Goal: Contribute content: Contribute content

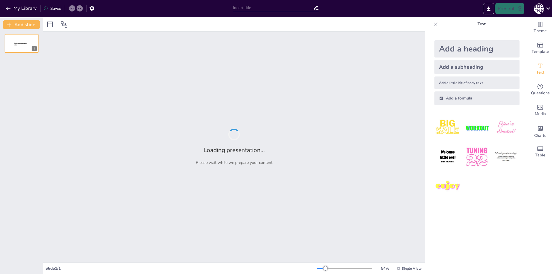
type input "Korrelyasiya Koeffitsiyenti: Asosiy Tushunchalar va Baholash Usullari"
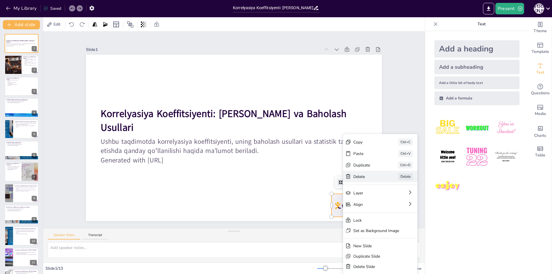
click at [389, 205] on icon at bounding box center [392, 208] width 6 height 6
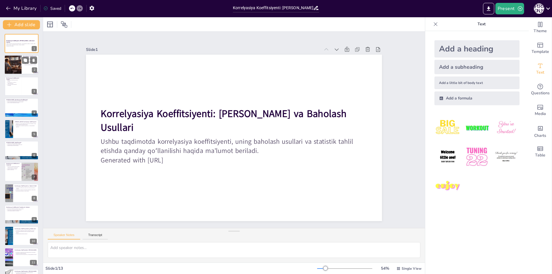
click at [14, 66] on div at bounding box center [13, 65] width 20 height 20
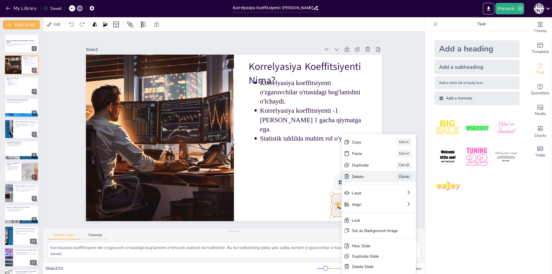
click at [114, 11] on icon at bounding box center [109, 6] width 7 height 7
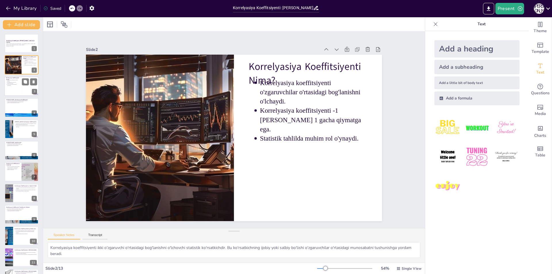
click at [17, 88] on div at bounding box center [21, 86] width 35 height 20
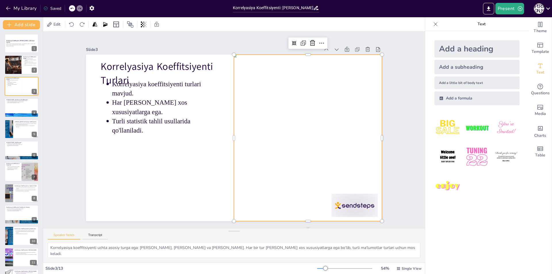
click at [333, 203] on div at bounding box center [264, 197] width 218 height 211
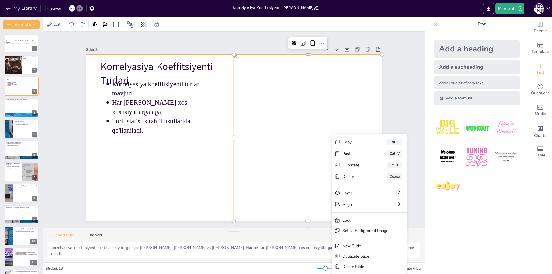
click at [183, 185] on div at bounding box center [227, 134] width 292 height 340
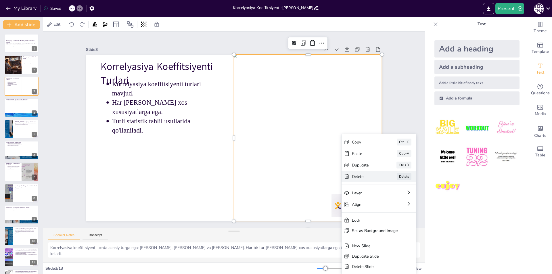
click at [334, 272] on icon at bounding box center [330, 276] width 8 height 8
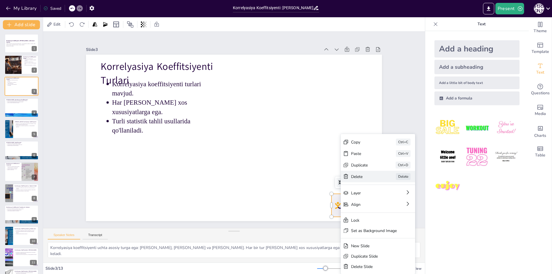
click at [377, 221] on icon at bounding box center [380, 224] width 6 height 6
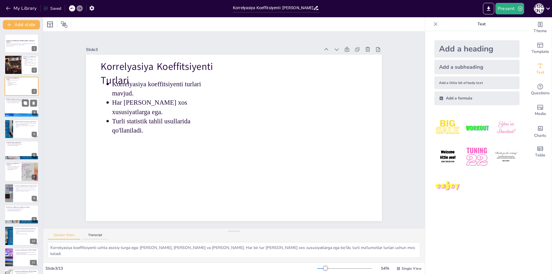
click at [20, 105] on div at bounding box center [21, 108] width 35 height 20
type textarea "Pearson koeffitsiyenti o'zgaruvchilar o'rtasidagi chiziqli bog'lanishni o'lchas…"
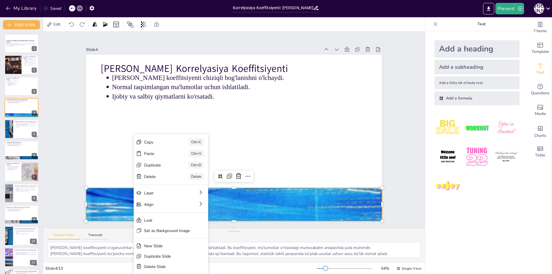
click at [172, 200] on icon at bounding box center [174, 202] width 5 height 5
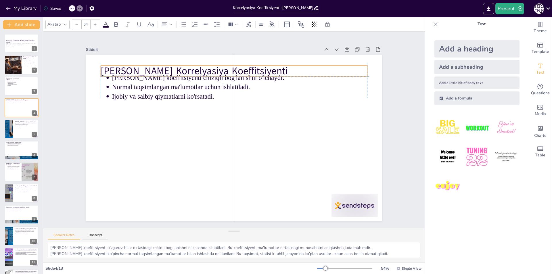
click at [133, 67] on p "Pearson Korrelyasiya Koeffitsiyenti" at bounding box center [257, 76] width 249 height 121
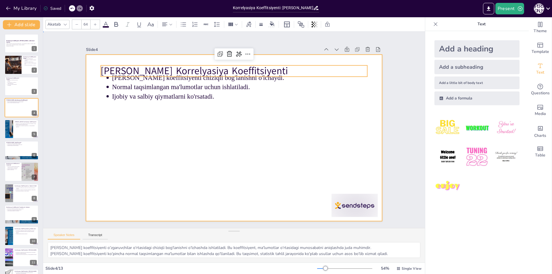
click at [226, 109] on div at bounding box center [229, 136] width 337 height 309
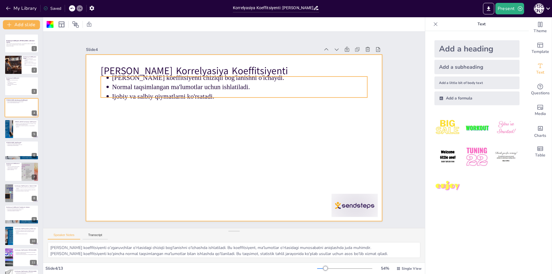
drag, startPoint x: 96, startPoint y: 66, endPoint x: 126, endPoint y: 72, distance: 30.4
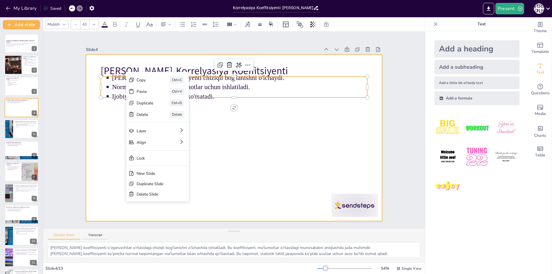
click at [298, 142] on div at bounding box center [228, 136] width 331 height 322
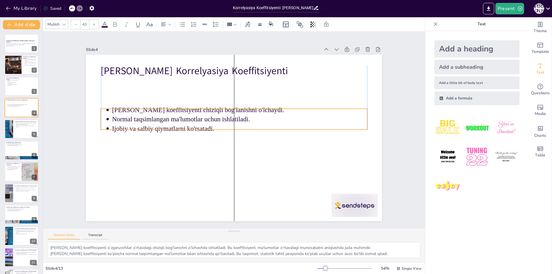
drag, startPoint x: 153, startPoint y: 93, endPoint x: 163, endPoint y: 92, distance: 9.9
click at [152, 126] on p "Ijobiy va salbiy qiymatlarni ko'rsatadi." at bounding box center [240, 131] width 246 height 88
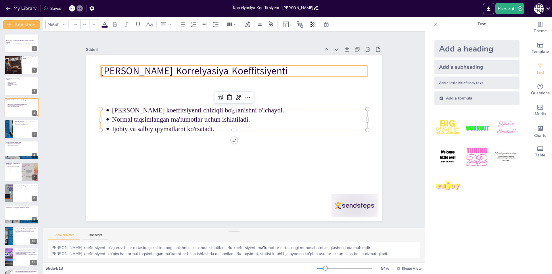
type input "64"
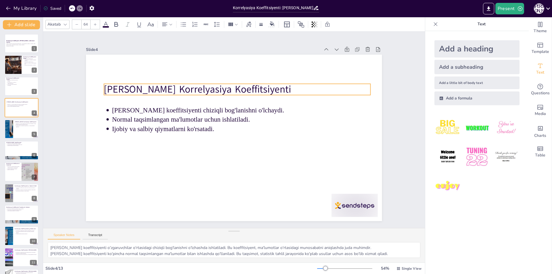
drag, startPoint x: 202, startPoint y: 67, endPoint x: 205, endPoint y: 85, distance: 18.7
click at [205, 85] on p "Pearson Korrelyasiya Koeffitsiyenti" at bounding box center [250, 92] width 258 height 95
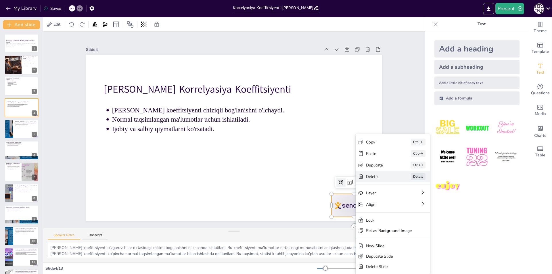
click at [51, 131] on icon at bounding box center [46, 127] width 7 height 7
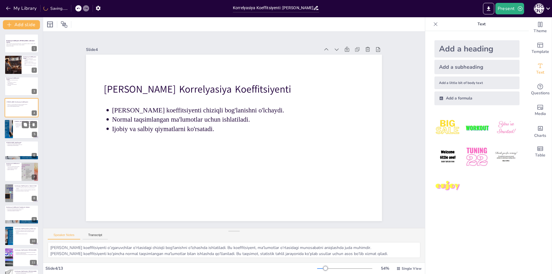
click at [20, 131] on div at bounding box center [21, 129] width 35 height 20
type textarea "Spearman koeffitsiyenti o'zgaruvchilar o'rtasidagi monoton bog'lanishni o'lchas…"
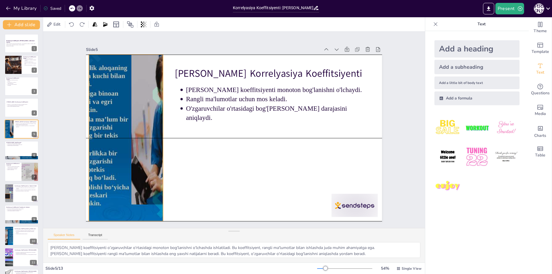
drag, startPoint x: 155, startPoint y: 158, endPoint x: 158, endPoint y: 159, distance: 2.9
click at [158, 159] on div at bounding box center [148, 63] width 276 height 272
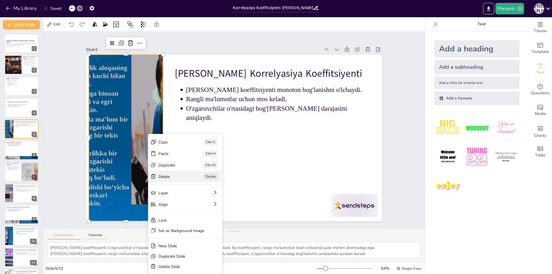
click at [151, 131] on icon at bounding box center [147, 126] width 7 height 7
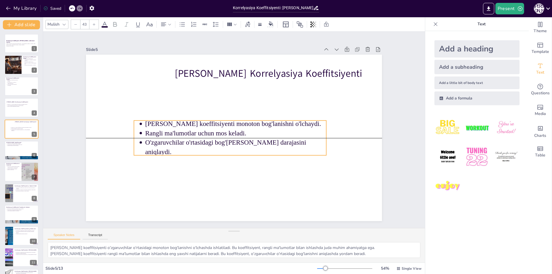
drag, startPoint x: 319, startPoint y: 117, endPoint x: 278, endPoint y: 150, distance: 52.2
click at [271, 150] on div "Spearman koeffitsiyenti monoton bog'lanishni o'lchaydi. Rangli ma'lumotlar uchu…" at bounding box center [225, 129] width 92 height 194
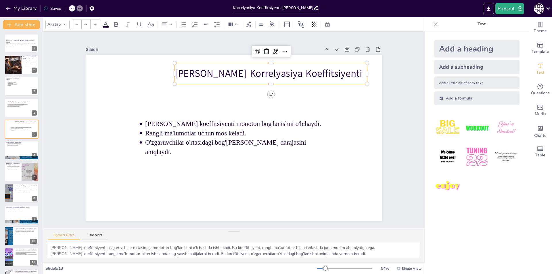
type input "64"
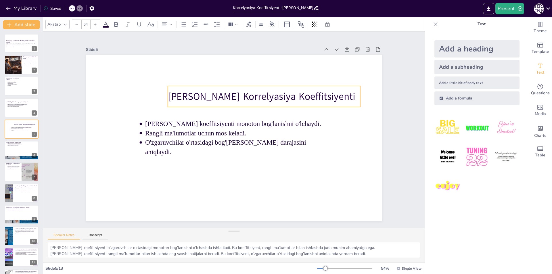
drag, startPoint x: 290, startPoint y: 70, endPoint x: 283, endPoint y: 93, distance: 24.0
click at [283, 93] on p "Spearman Korrelyasiya Koeffitsiyenti" at bounding box center [272, 107] width 187 height 72
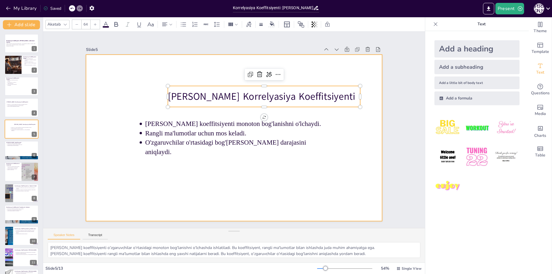
click at [183, 166] on div at bounding box center [228, 136] width 331 height 322
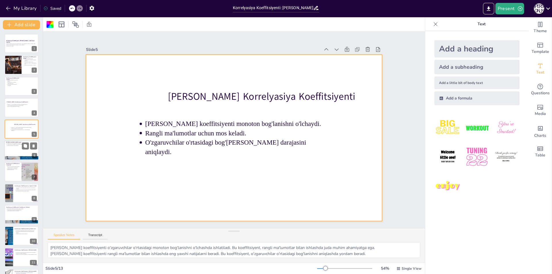
click at [22, 146] on p "Rangli ma'lumotlar bilan ishlatiladi." at bounding box center [22, 145] width 30 height 1
type textarea "Kendall koeffitsiyenti o'zgaruvchilar o'rtasidagi bog'lanishni o'lchashda muhim…"
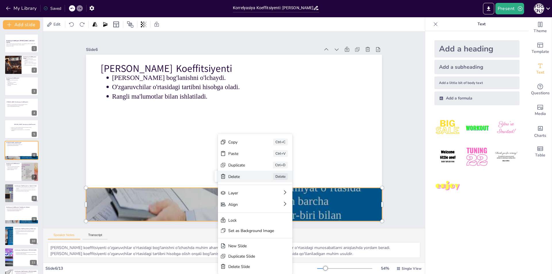
click at [263, 205] on icon at bounding box center [266, 208] width 6 height 6
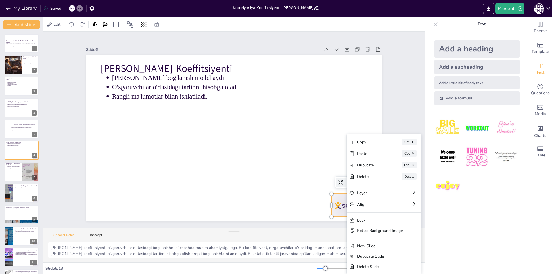
click at [372, 236] on icon at bounding box center [375, 239] width 7 height 7
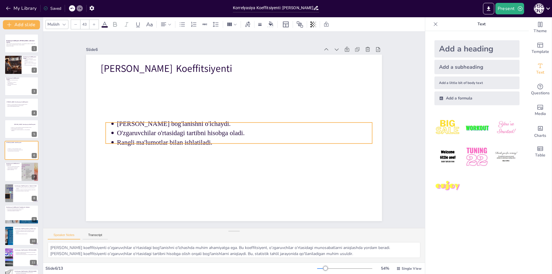
drag, startPoint x: 186, startPoint y: 93, endPoint x: 218, endPoint y: 99, distance: 32.7
click at [190, 139] on p "Rangli ma'lumotlar bilan ishlatiladi." at bounding box center [218, 134] width 112 height 237
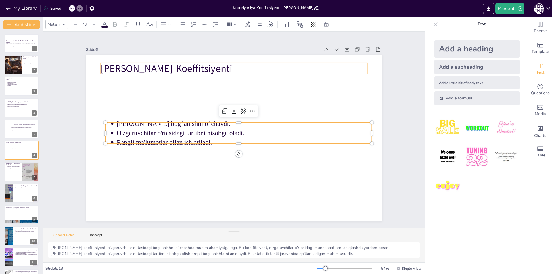
type input "64"
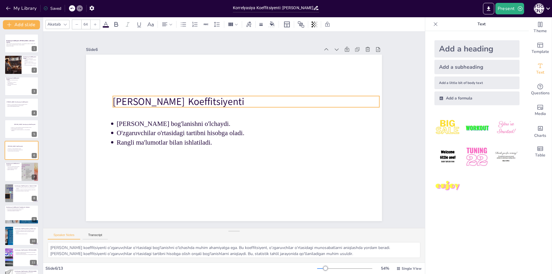
drag, startPoint x: 233, startPoint y: 66, endPoint x: 245, endPoint y: 99, distance: 35.2
click at [245, 99] on p "Kendall Korrelyasiya Koeffitsiyenti" at bounding box center [251, 104] width 263 height 69
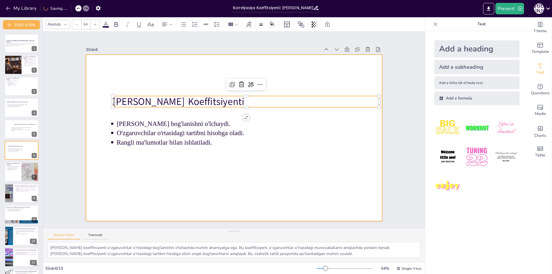
click at [180, 173] on div at bounding box center [229, 136] width 337 height 309
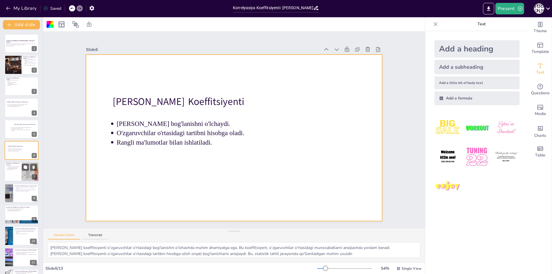
click at [23, 171] on div at bounding box center [30, 172] width 35 height 20
type textarea "Korrelyasiya koeffitsiyentini hisoblash jarayonida ma'lumotlar to'plami zarur. …"
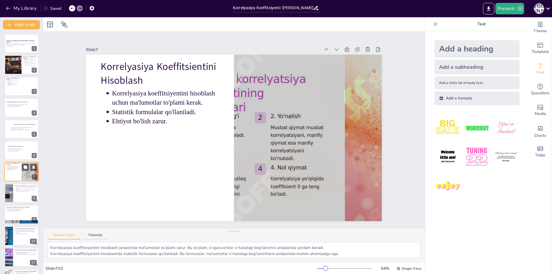
scroll to position [20, 0]
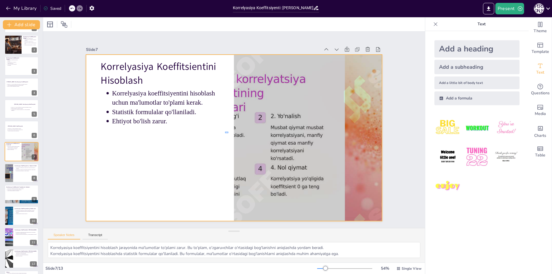
drag, startPoint x: 228, startPoint y: 132, endPoint x: 225, endPoint y: 133, distance: 3.5
click at [225, 133] on div at bounding box center [232, 137] width 324 height 225
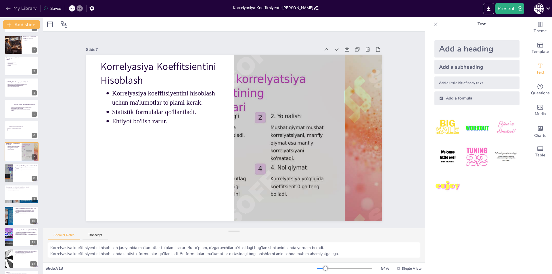
click at [8, 5] on icon "button" at bounding box center [8, 8] width 6 height 6
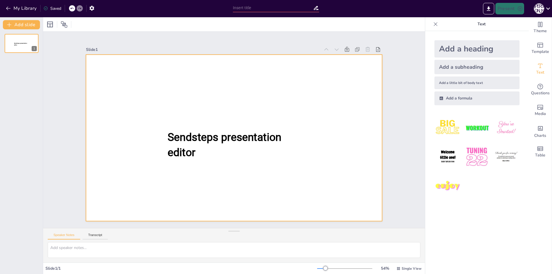
type input "Korrelyasiya Koeffitsiyenti: Asosiy Tushunchalar va Baholash Usullari"
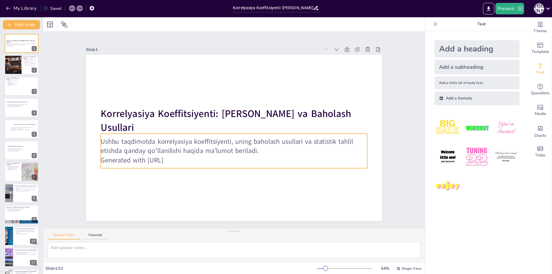
drag, startPoint x: 140, startPoint y: 146, endPoint x: 431, endPoint y: 23, distance: 316.0
click at [433, 23] on icon at bounding box center [436, 24] width 6 height 6
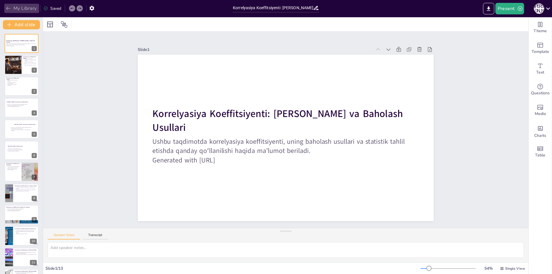
click at [7, 7] on icon "button" at bounding box center [8, 9] width 4 height 4
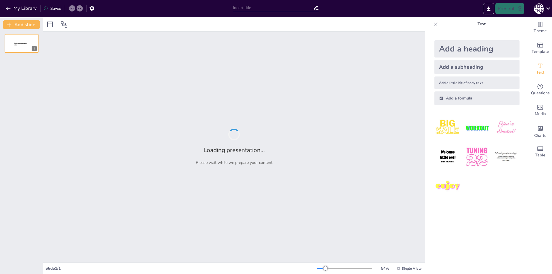
type input "Korrelyasiya Koeffitsiyenti: [PERSON_NAME] va Baholash Usullari"
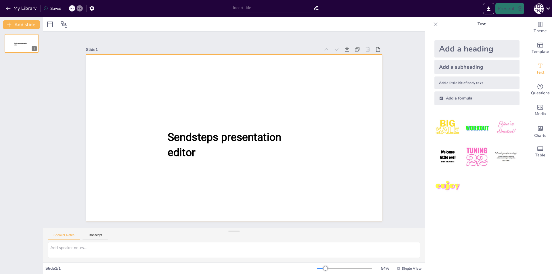
type input "New Sendsteps"
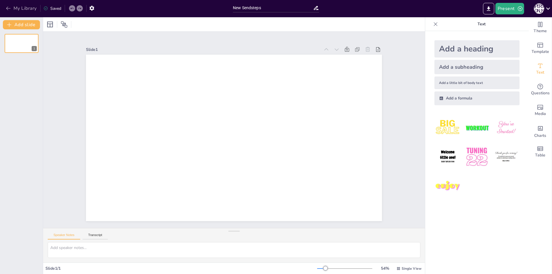
click at [6, 8] on icon "button" at bounding box center [8, 8] width 6 height 6
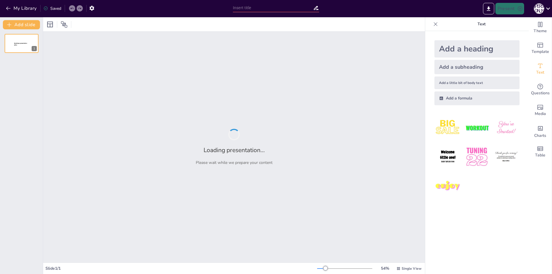
type input "[PERSON_NAME]: Baholash Usullari va Statistik Tahlil"
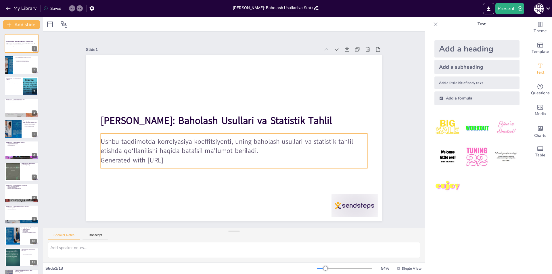
click at [185, 156] on p "Generated with Sendsteps.ai" at bounding box center [228, 159] width 263 height 64
click at [181, 158] on p "Generated with Sendsteps.ai" at bounding box center [234, 160] width 266 height 9
click at [180, 157] on p "Generated with Sendsteps.ai" at bounding box center [228, 159] width 263 height 65
click at [102, 156] on p "Generated with Sendsteps.ai" at bounding box center [228, 159] width 263 height 65
click at [238, 121] on icon at bounding box center [241, 124] width 7 height 7
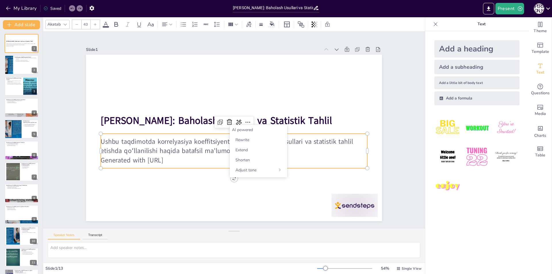
click at [208, 156] on p "Generated with Sendsteps.ai" at bounding box center [231, 159] width 266 height 37
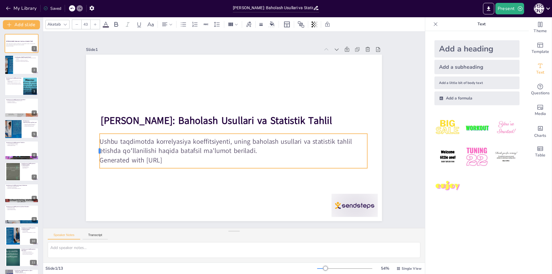
click at [95, 125] on div at bounding box center [97, 108] width 15 height 34
click at [244, 121] on icon at bounding box center [248, 125] width 8 height 8
click at [179, 159] on p "Generated with Sendsteps.ai" at bounding box center [230, 159] width 267 height 37
click at [239, 124] on icon at bounding box center [243, 128] width 8 height 8
click at [244, 130] on div "AI powered" at bounding box center [257, 129] width 53 height 5
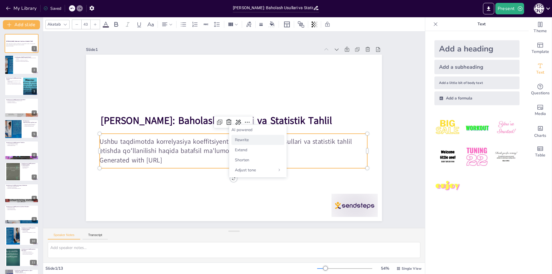
click at [242, 141] on span "Rewrite" at bounding box center [242, 139] width 14 height 5
click at [237, 122] on icon at bounding box center [242, 127] width 10 height 10
click at [242, 127] on div "AI powered" at bounding box center [257, 129] width 53 height 5
click at [242, 149] on span "Extend" at bounding box center [241, 149] width 12 height 5
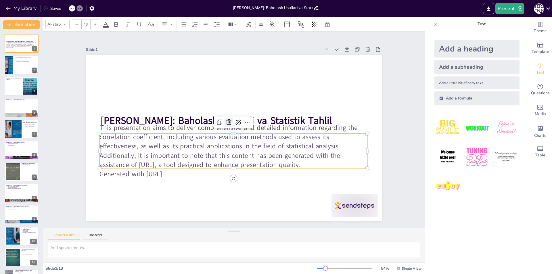
click at [226, 121] on icon at bounding box center [228, 122] width 7 height 7
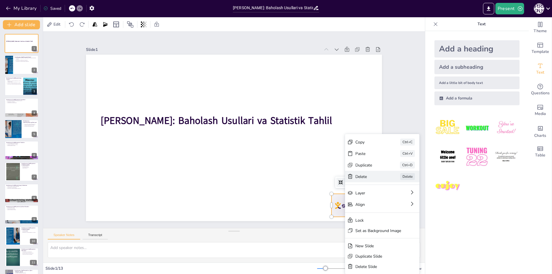
click at [336, 274] on icon at bounding box center [333, 277] width 6 height 6
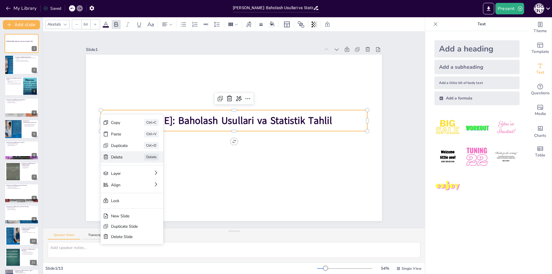
click at [128, 157] on div "Delete Delete" at bounding box center [159, 167] width 63 height 30
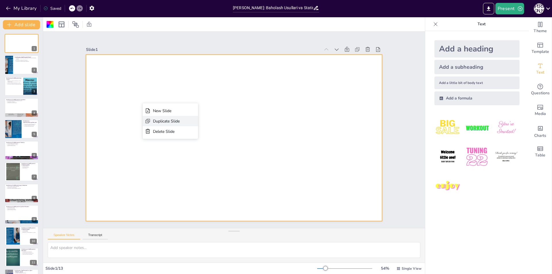
click at [194, 146] on div "Duplicate Slide" at bounding box center [207, 150] width 27 height 8
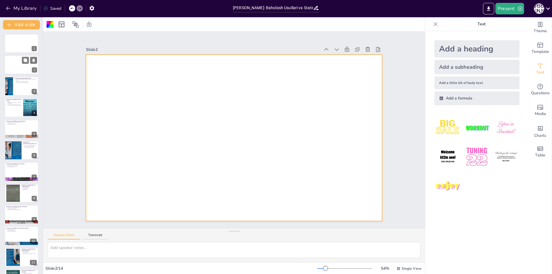
click at [30, 68] on div at bounding box center [21, 65] width 35 height 20
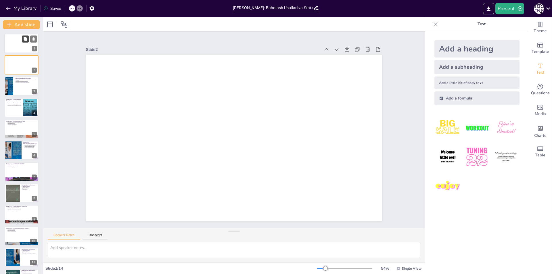
click at [27, 41] on button at bounding box center [25, 38] width 7 height 7
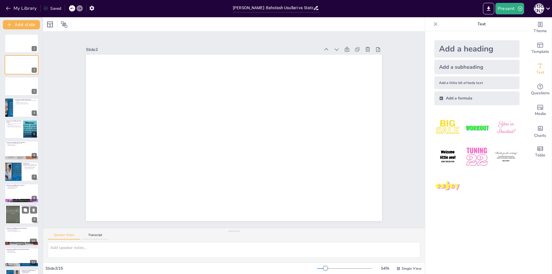
scroll to position [83, 0]
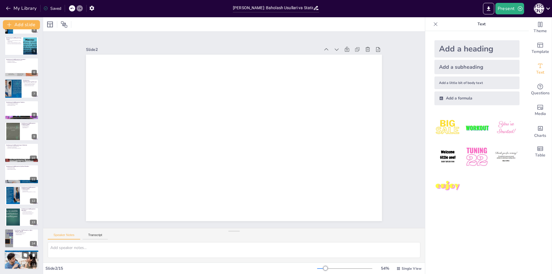
click at [28, 263] on div at bounding box center [21, 260] width 35 height 26
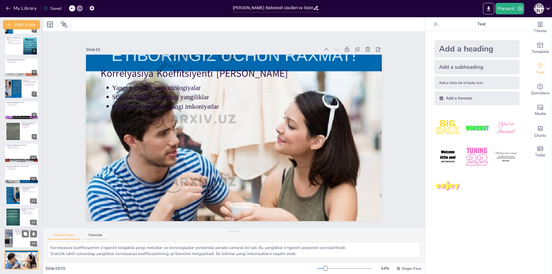
click at [29, 237] on div at bounding box center [29, 233] width 15 height 7
type textarea "Korrelyasiya koeffitsiyenti tadqiqot natijalarini tahlil qilishda muhim vosita …"
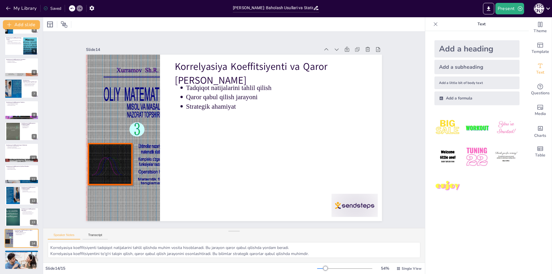
click at [433, 22] on icon at bounding box center [436, 24] width 6 height 6
